Goal: Find specific page/section: Find specific page/section

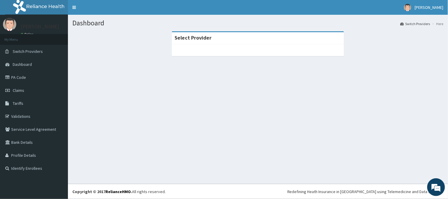
click at [235, 50] on div at bounding box center [258, 50] width 172 height 12
click at [22, 75] on link "PA Code" at bounding box center [34, 77] width 68 height 13
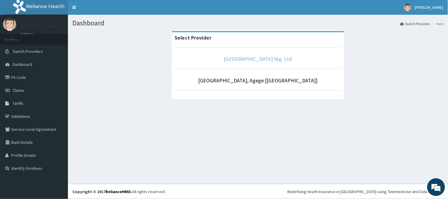
click at [249, 62] on link "R-Jolad Hospital Nig. Ltd" at bounding box center [258, 58] width 68 height 7
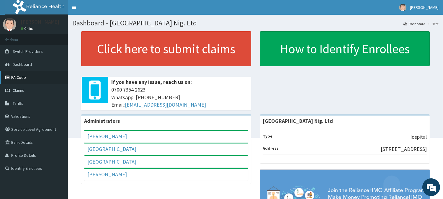
click at [21, 75] on link "PA Code" at bounding box center [34, 77] width 68 height 13
